Goal: Information Seeking & Learning: Learn about a topic

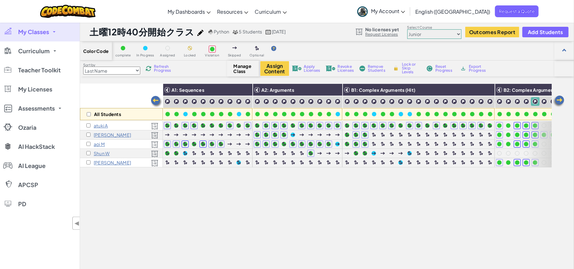
scroll to position [0, 106]
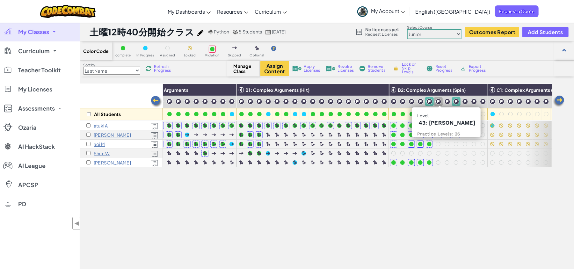
click at [439, 100] on img at bounding box center [439, 102] width 6 height 6
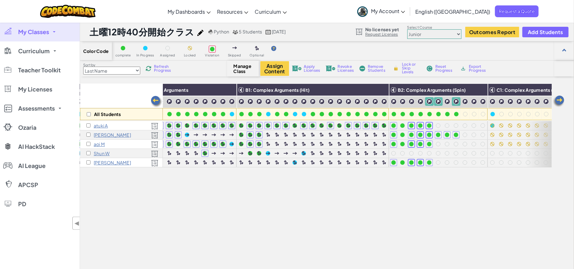
click at [159, 66] on div "Sort by Last Name first Name Progress (High to Low) Progress (Low to Hight) Ref…" at bounding box center [153, 69] width 147 height 12
click at [151, 68] on img at bounding box center [149, 69] width 6 height 6
click at [159, 67] on div "Refresh Progress" at bounding box center [159, 68] width 31 height 4
click at [151, 67] on img at bounding box center [149, 69] width 6 height 6
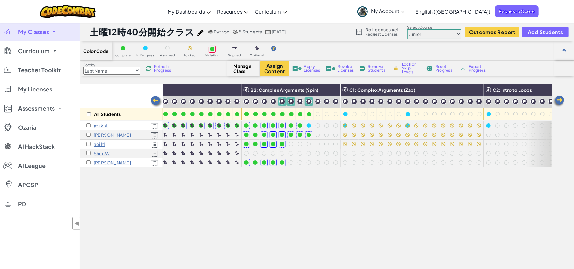
scroll to position [0, 253]
click at [344, 102] on img at bounding box center [346, 102] width 6 height 6
click at [345, 103] on img at bounding box center [346, 102] width 6 height 6
click at [346, 122] on link "49: Zap Gap" at bounding box center [344, 123] width 33 height 6
click at [160, 67] on span "Refresh Progress" at bounding box center [164, 69] width 20 height 8
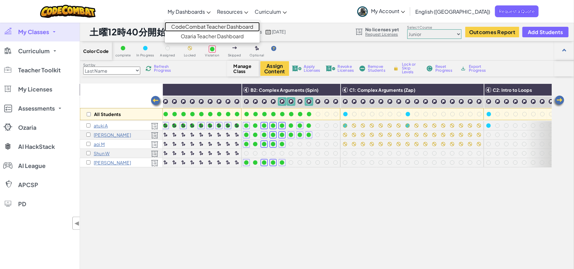
click at [208, 28] on link "CodeCombat Teacher Dashboard" at bounding box center [212, 27] width 95 height 10
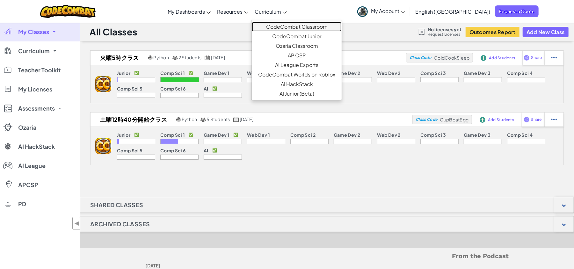
click at [298, 27] on link "CodeCombat Classroom" at bounding box center [297, 27] width 90 height 10
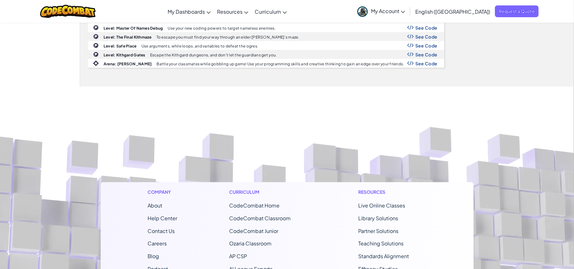
scroll to position [614, 0]
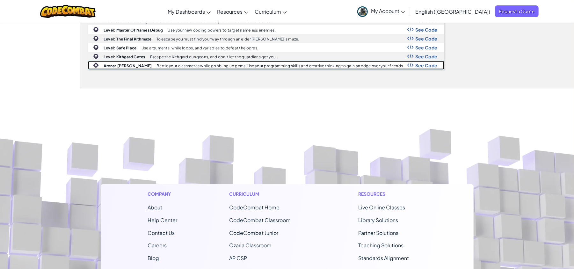
click at [117, 68] on b "Arena: [PERSON_NAME]" at bounding box center [128, 65] width 48 height 5
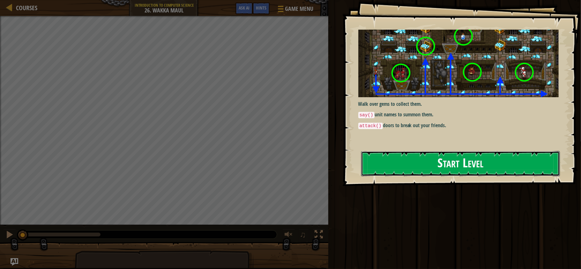
click at [445, 167] on button "Start Level" at bounding box center [460, 163] width 199 height 25
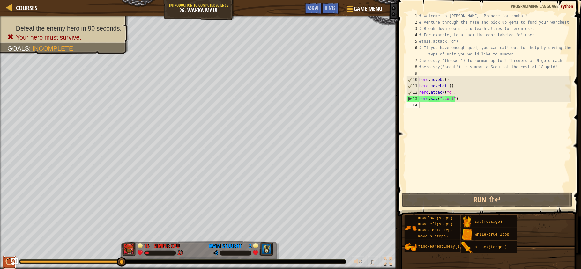
click at [6, 262] on div at bounding box center [9, 262] width 8 height 8
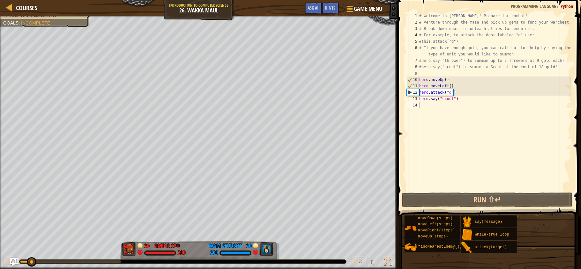
click at [11, 261] on img "Ask AI" at bounding box center [14, 262] width 8 height 8
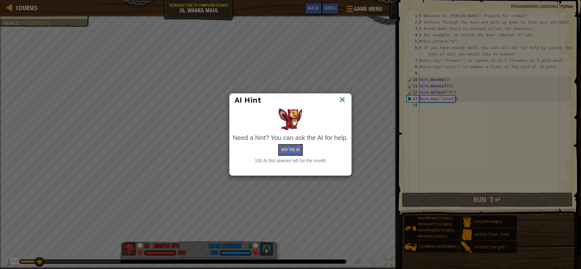
click at [348, 92] on div "AI Hint Need a hint? You can ask the AI for help. Ask the AI 100 AI Bot queries…" at bounding box center [290, 134] width 581 height 269
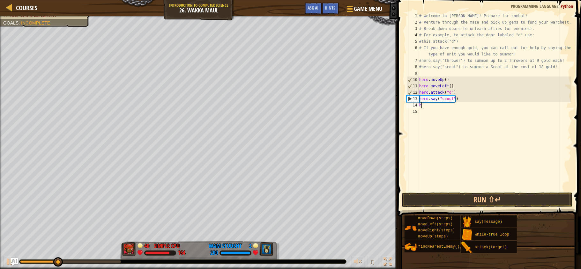
scroll to position [3, 0]
type textarea "hero.movele"
